Goal: Task Accomplishment & Management: Use online tool/utility

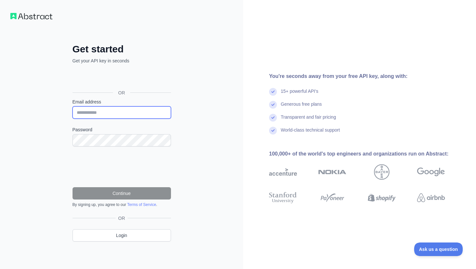
click at [136, 108] on input "Email address" at bounding box center [121, 112] width 98 height 12
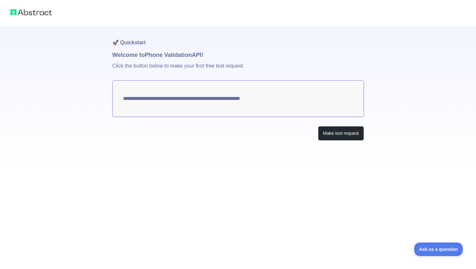
drag, startPoint x: 141, startPoint y: 58, endPoint x: 219, endPoint y: 54, distance: 78.4
click at [219, 54] on h1 "Welcome to Phone Validation API!" at bounding box center [237, 54] width 251 height 9
drag, startPoint x: 176, startPoint y: 66, endPoint x: 253, endPoint y: 67, distance: 77.3
click at [253, 67] on p "Click the button below to make your first free test request." at bounding box center [237, 70] width 251 height 21
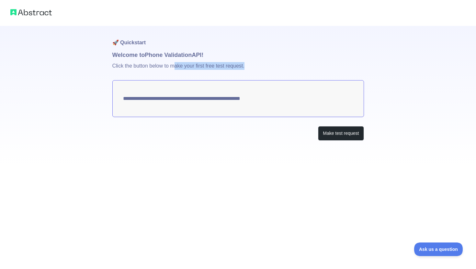
click at [253, 67] on p "Click the button below to make your first free test request." at bounding box center [237, 70] width 251 height 21
click at [263, 98] on textarea "**********" at bounding box center [237, 98] width 251 height 37
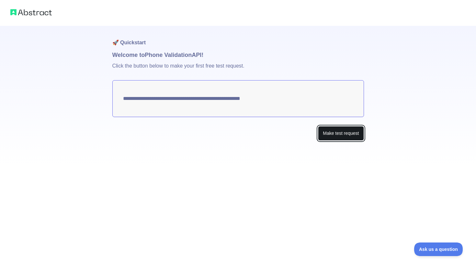
click at [336, 134] on button "Make test request" at bounding box center [341, 133] width 46 height 15
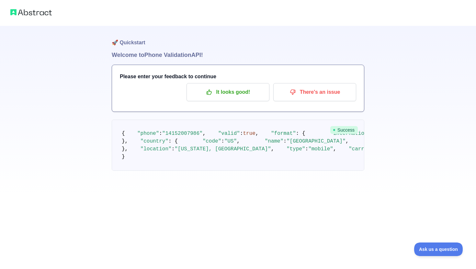
scroll to position [21, 0]
click at [379, 137] on span ""[PHONE_NUMBER]"" at bounding box center [404, 134] width 50 height 6
click at [201, 171] on pre "{ "phone" : "[PHONE_NUMBER]" , "valid" : true , "format" : { "international" : …" at bounding box center [238, 145] width 252 height 51
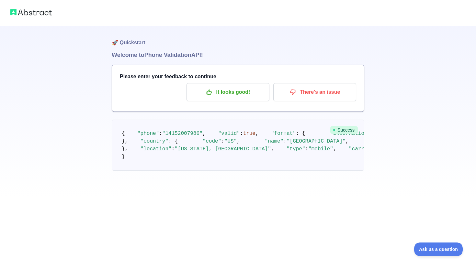
scroll to position [0, 0]
click at [248, 91] on p "It looks good!" at bounding box center [227, 92] width 73 height 11
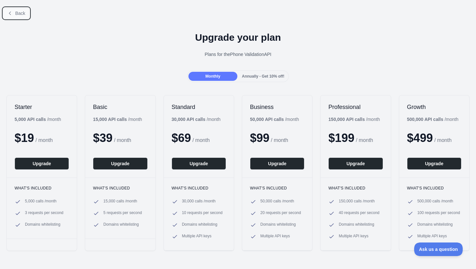
click at [11, 12] on icon at bounding box center [9, 13] width 5 height 5
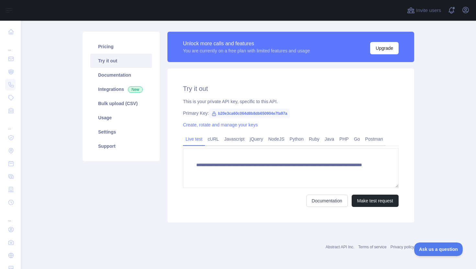
scroll to position [38, 0]
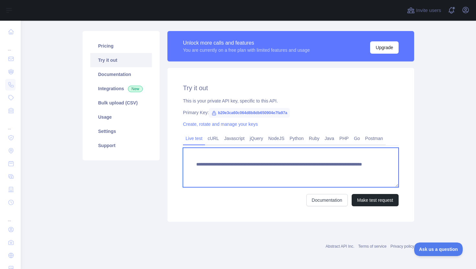
drag, startPoint x: 215, startPoint y: 171, endPoint x: 379, endPoint y: 175, distance: 164.1
click at [379, 175] on textarea "**********" at bounding box center [290, 167] width 215 height 39
click at [357, 168] on textarea "**********" at bounding box center [290, 167] width 215 height 39
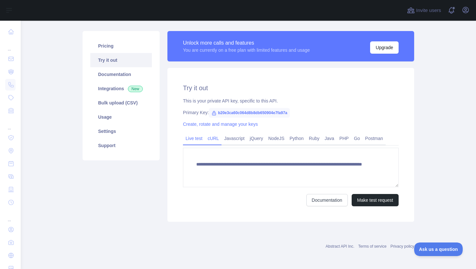
click at [213, 136] on link "cURL" at bounding box center [213, 138] width 16 height 10
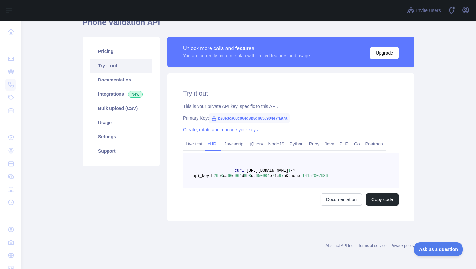
scroll to position [32, 0]
click at [316, 177] on span "14152007986" at bounding box center [315, 176] width 26 height 5
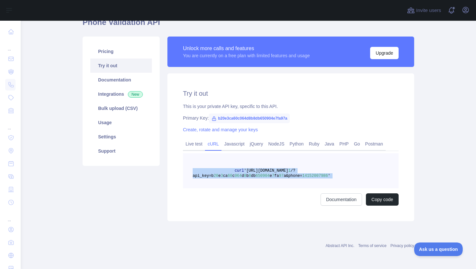
click at [316, 177] on span "14152007986" at bounding box center [315, 176] width 26 height 5
copy span "curl '[URL][DOMAIN_NAME] 1 /?api_key=b 20 e 3 ca 60 c 064 d 8 b 8 db 650904 e 7…"
click at [242, 147] on link "Javascript" at bounding box center [234, 144] width 26 height 10
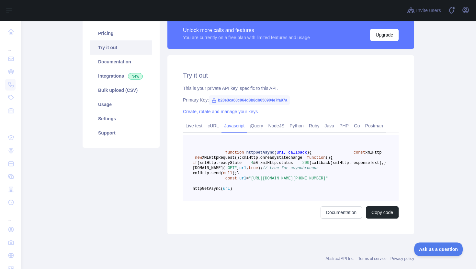
scroll to position [49, 0]
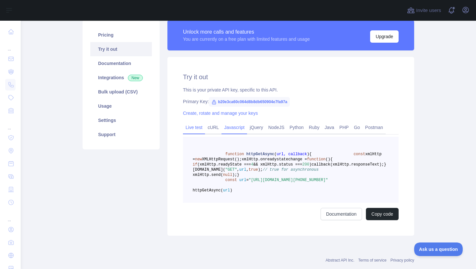
click at [196, 128] on link "Live test" at bounding box center [194, 127] width 22 height 10
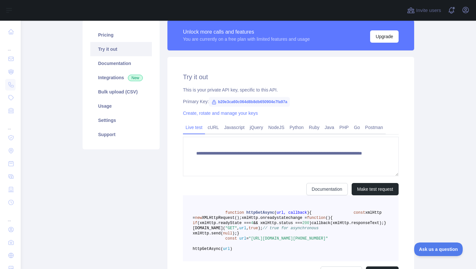
scroll to position [38, 0]
